Goal: Task Accomplishment & Management: Use online tool/utility

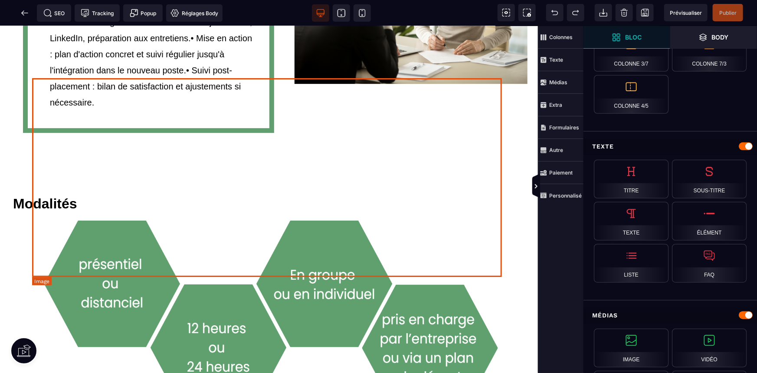
scroll to position [1301, 0]
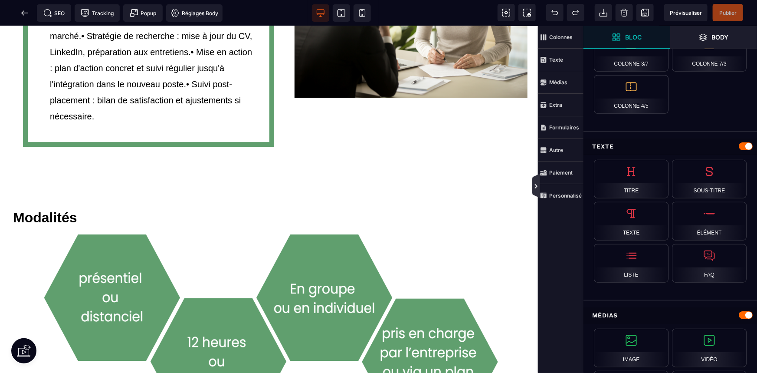
click at [536, 183] on icon at bounding box center [536, 186] width 7 height 7
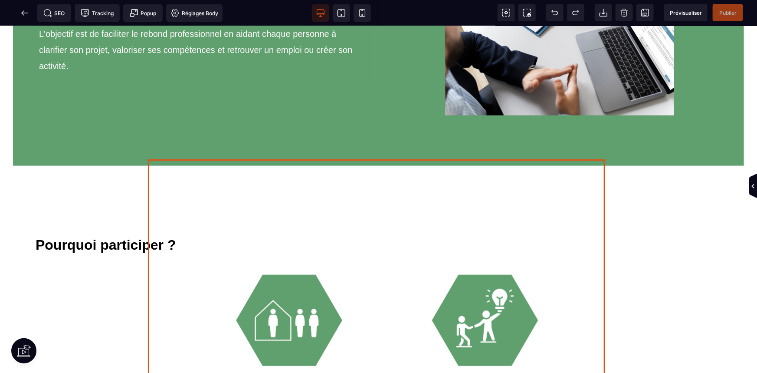
scroll to position [670, 0]
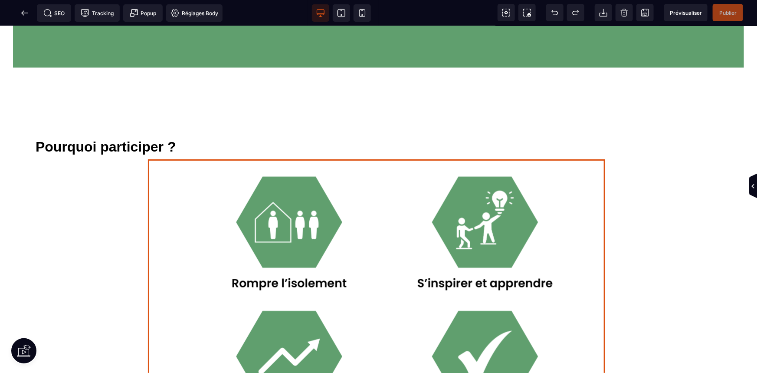
click at [425, 222] on img at bounding box center [378, 300] width 457 height 283
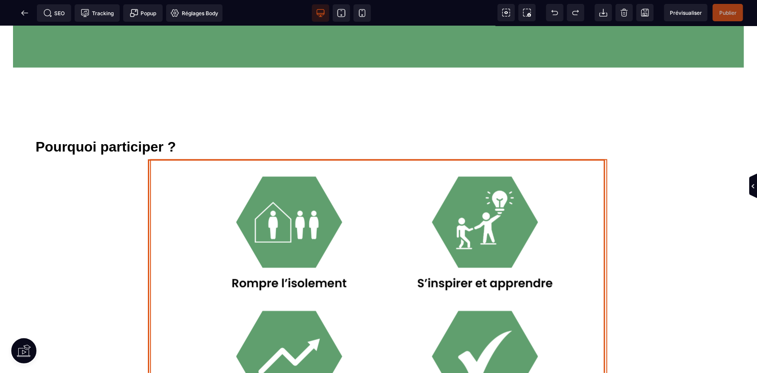
select select
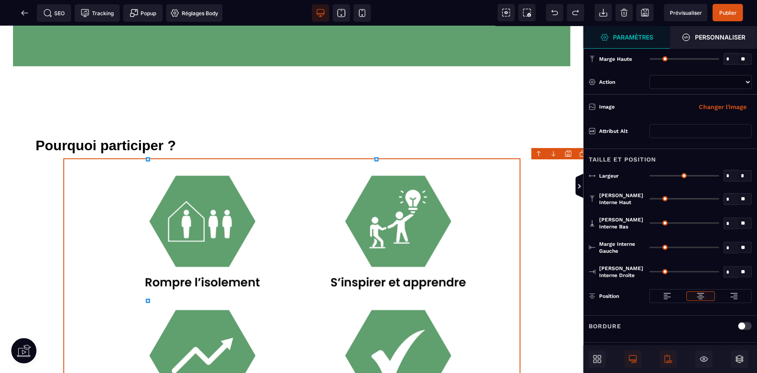
type input "***"
type input "*"
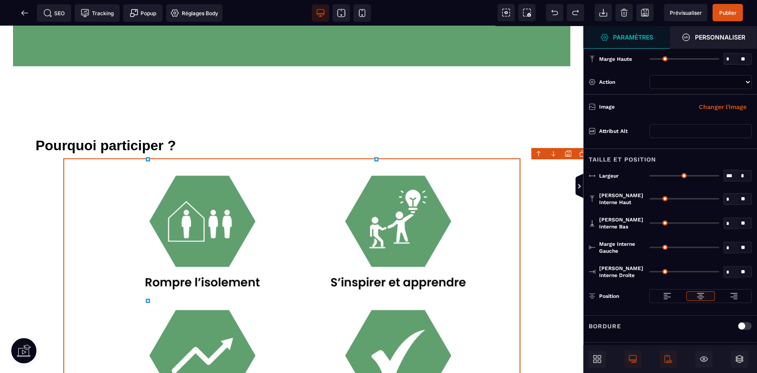
type input "*"
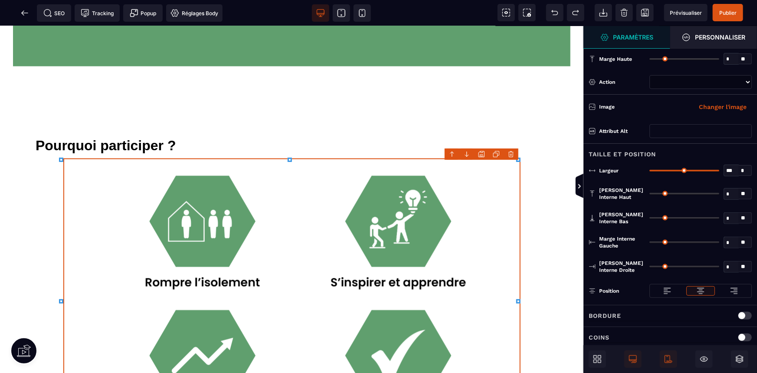
scroll to position [668, 0]
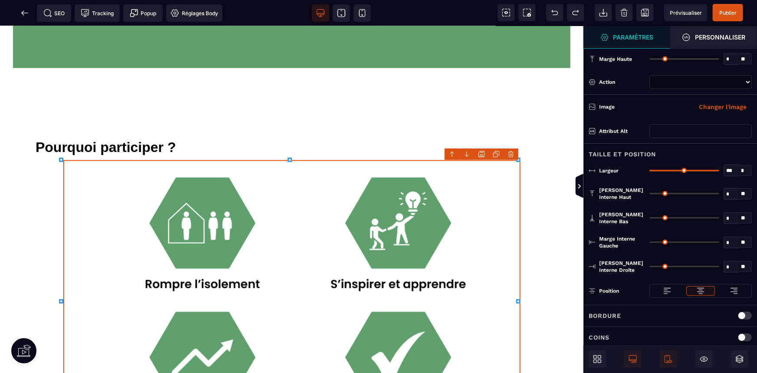
select select
click at [734, 103] on button "Changer l'image" at bounding box center [723, 107] width 58 height 14
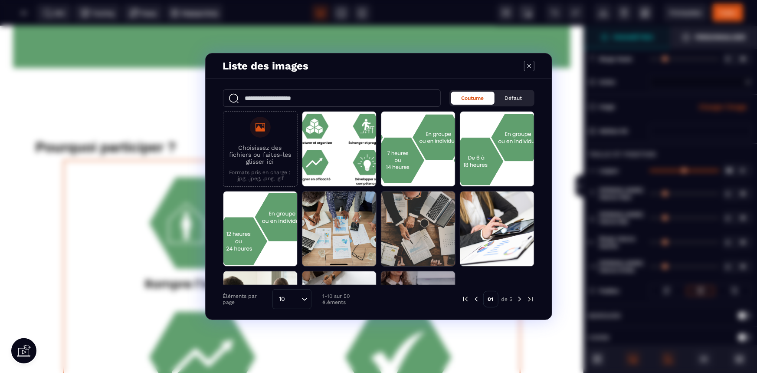
click at [258, 151] on p "Choisissez des fichiers ou faites-les glisser ici" at bounding box center [260, 154] width 65 height 21
click at [0, 0] on input "Choisissez des fichiers ou faites-les glisser ici Formats pris en charge : .jpg…" at bounding box center [0, 0] width 0 height 0
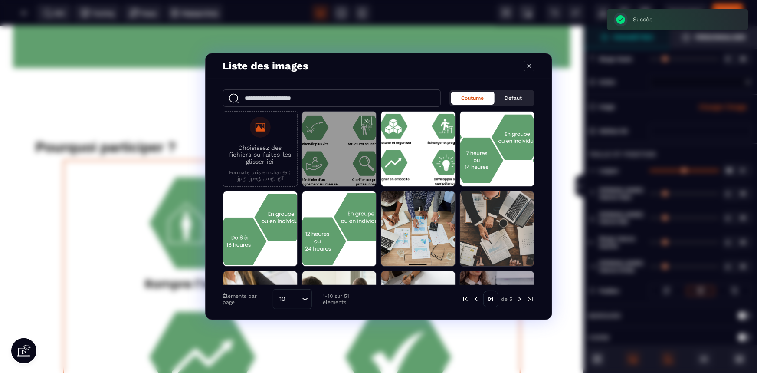
click at [334, 164] on span "Modal window" at bounding box center [339, 148] width 74 height 75
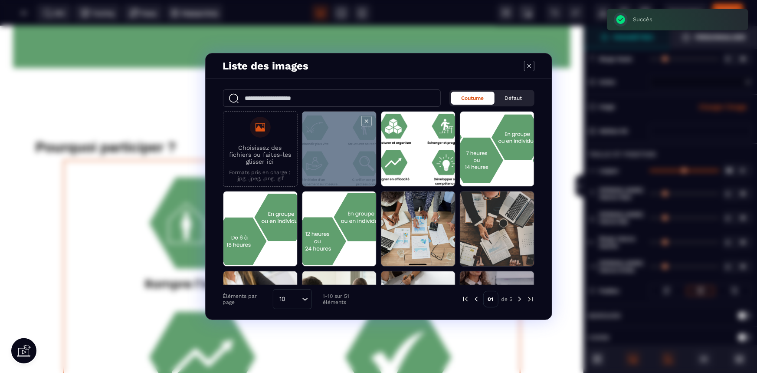
click at [334, 164] on span "Modal window" at bounding box center [339, 148] width 74 height 75
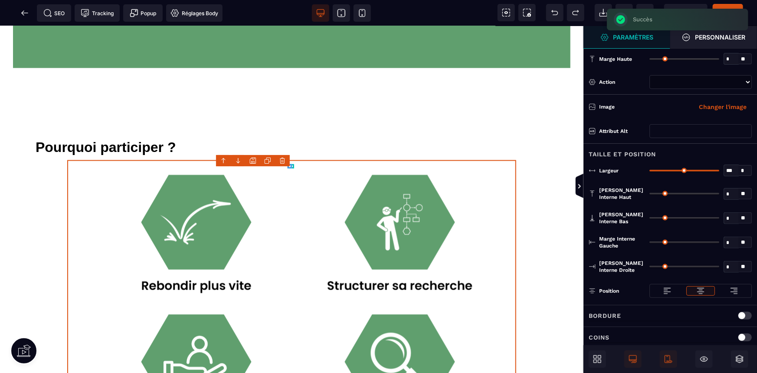
select select
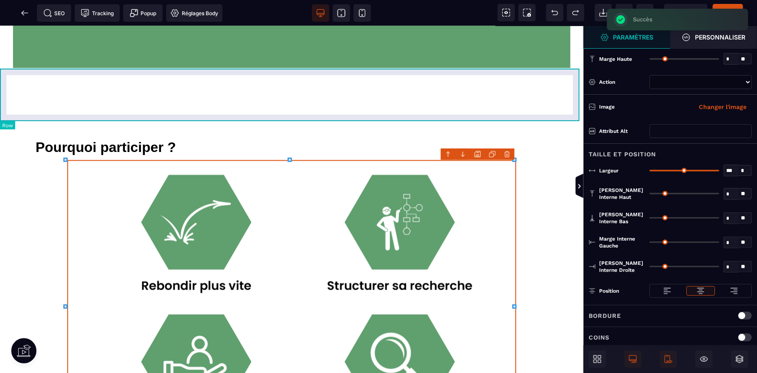
click at [401, 95] on div at bounding box center [291, 95] width 583 height 52
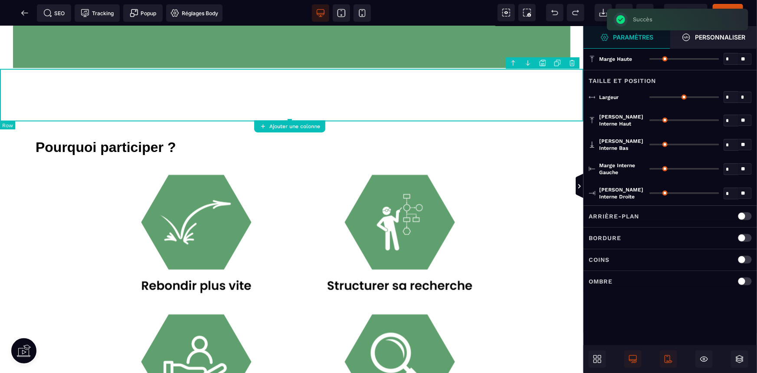
type input "*"
type input "***"
type input "**"
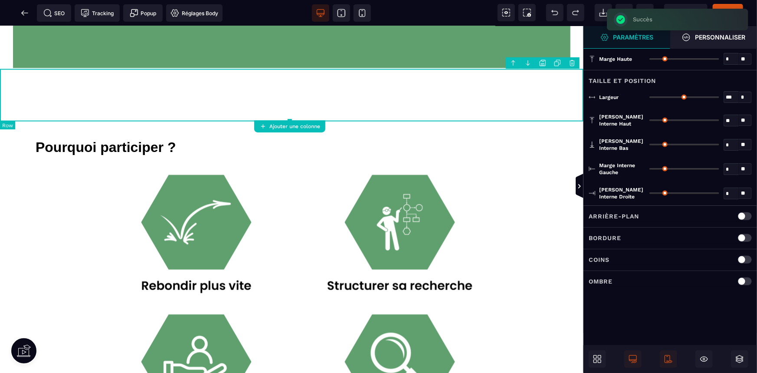
type input "**"
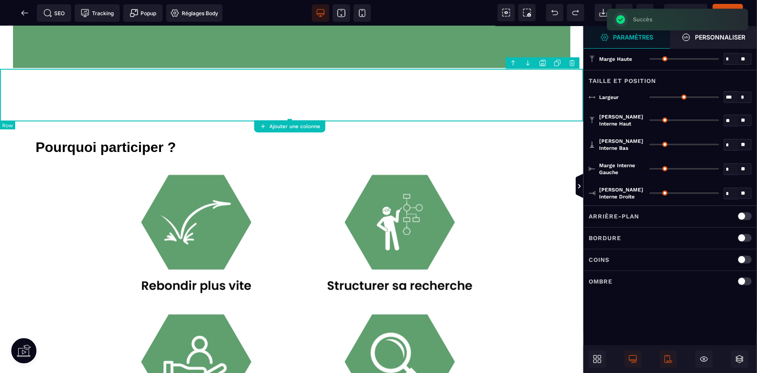
type input "**"
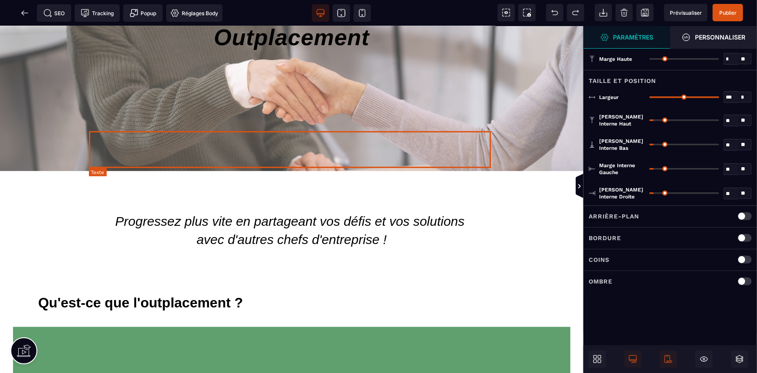
scroll to position [0, 0]
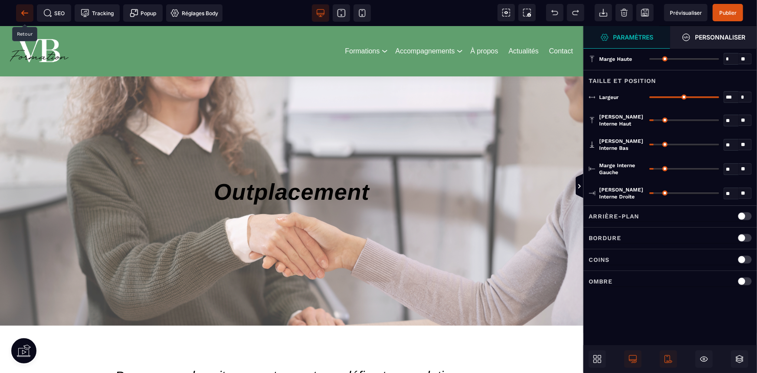
click at [28, 13] on icon at bounding box center [24, 13] width 9 height 9
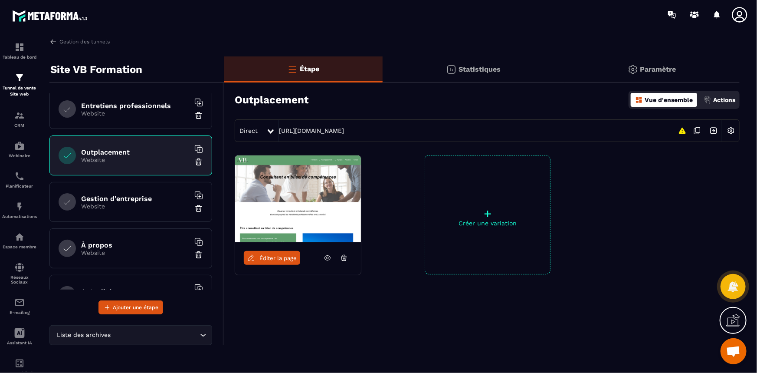
scroll to position [197, 0]
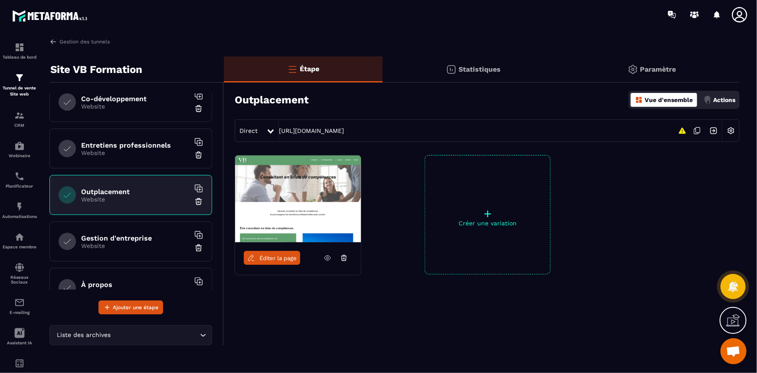
click at [125, 152] on p "Website" at bounding box center [135, 152] width 108 height 7
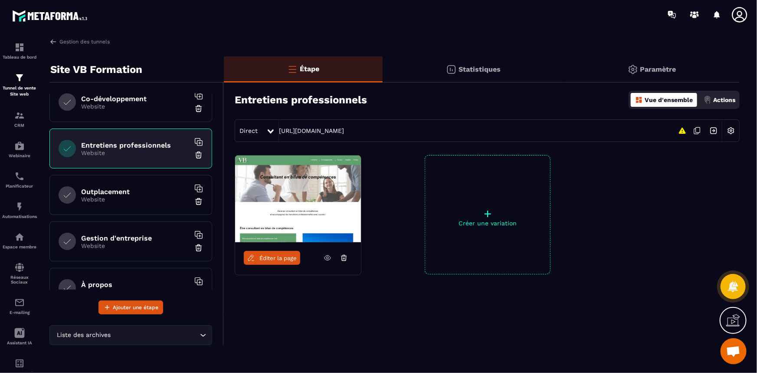
click at [253, 256] on icon at bounding box center [250, 258] width 5 height 6
